Goal: Task Accomplishment & Management: Use online tool/utility

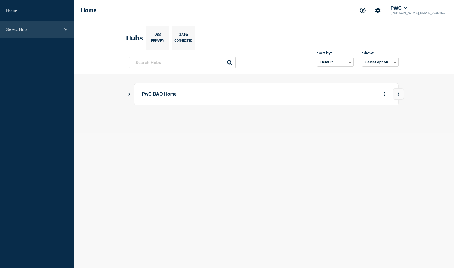
click at [20, 31] on p "Select Hub" at bounding box center [33, 29] width 54 height 5
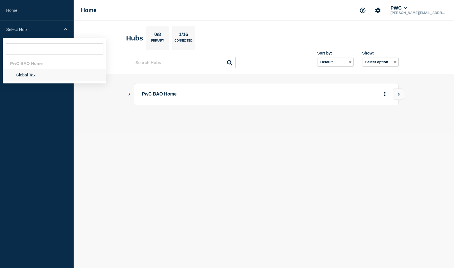
click at [25, 71] on li "Global Tax" at bounding box center [54, 75] width 103 height 12
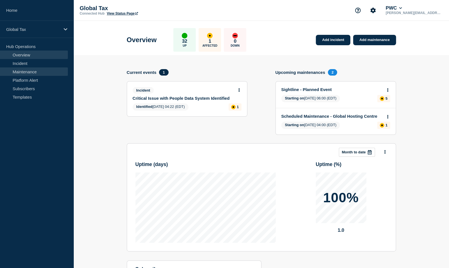
click at [20, 70] on link "Maintenance" at bounding box center [34, 71] width 68 height 8
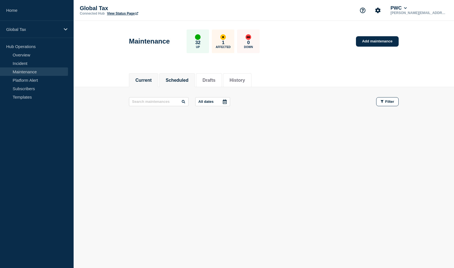
click at [183, 79] on button "Scheduled" at bounding box center [177, 80] width 23 height 5
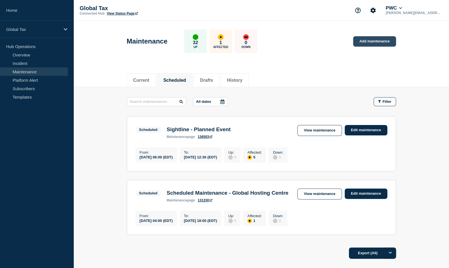
click at [365, 38] on link "Add maintenance" at bounding box center [374, 41] width 43 height 10
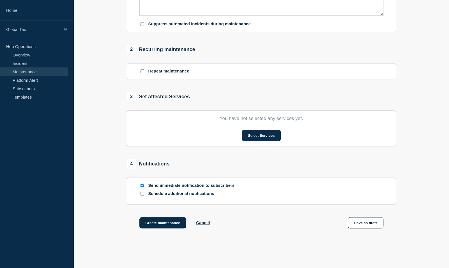
scroll to position [196, 0]
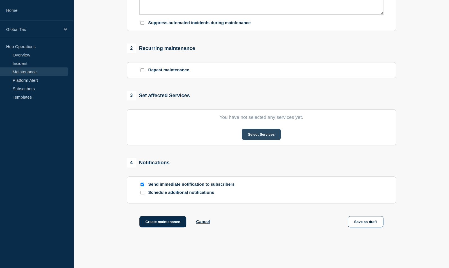
click at [248, 132] on button "Select Services" at bounding box center [261, 134] width 39 height 11
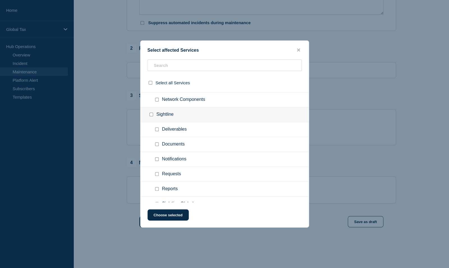
scroll to position [454, 0]
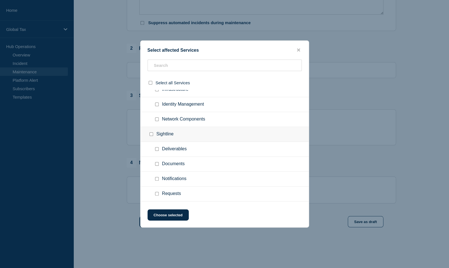
click at [301, 46] on div "Select affected Services Select all Services Document Bot Document Bot Tax US A…" at bounding box center [224, 133] width 169 height 187
click at [299, 48] on icon "close button" at bounding box center [298, 50] width 3 height 4
